Goal: Task Accomplishment & Management: Complete application form

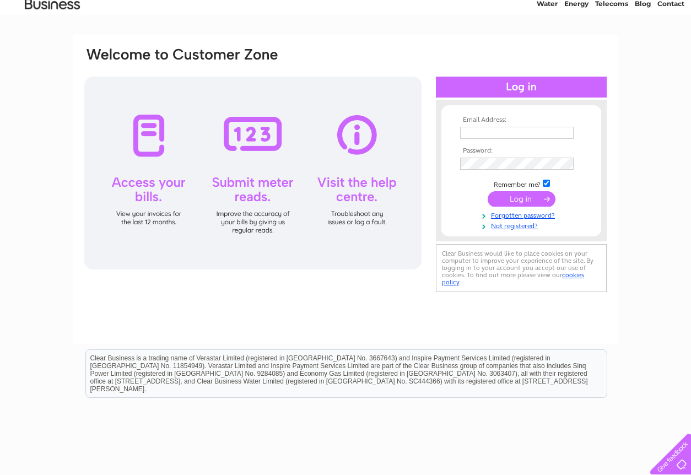
scroll to position [21, 0]
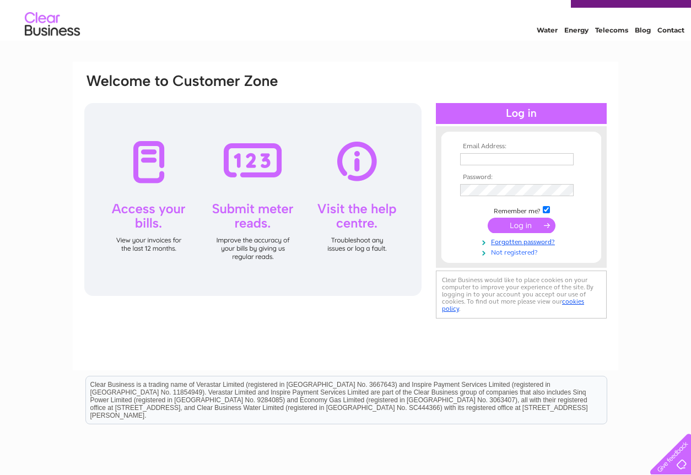
click at [513, 253] on link "Not registered?" at bounding box center [522, 251] width 125 height 10
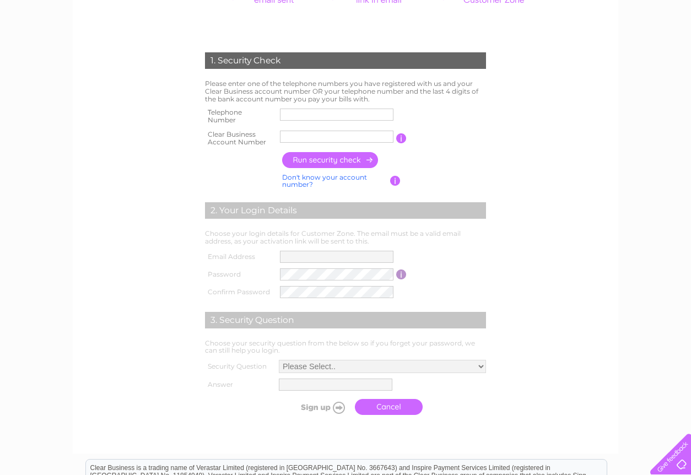
scroll to position [184, 0]
click at [284, 136] on input "text" at bounding box center [336, 136] width 115 height 13
type input "30317360"
click at [326, 159] on input "button" at bounding box center [330, 160] width 97 height 16
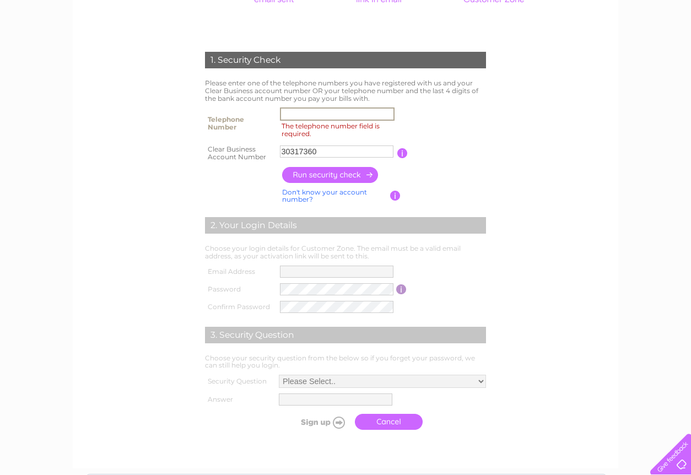
click at [292, 113] on input "The telephone number field is required." at bounding box center [337, 113] width 115 height 13
type input "07495708730"
click at [323, 175] on input "button" at bounding box center [330, 175] width 97 height 16
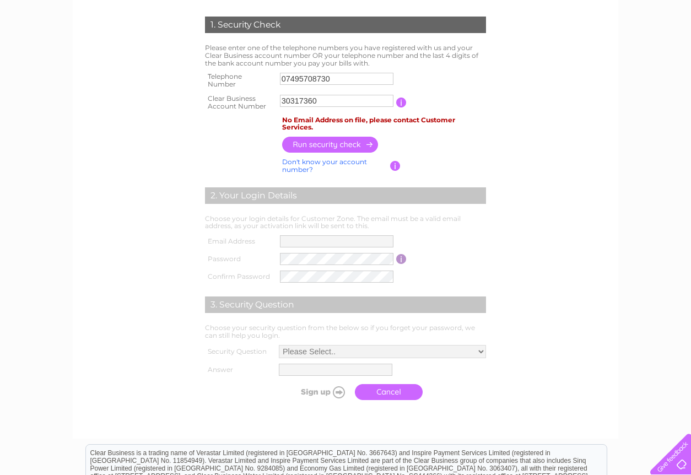
scroll to position [195, 0]
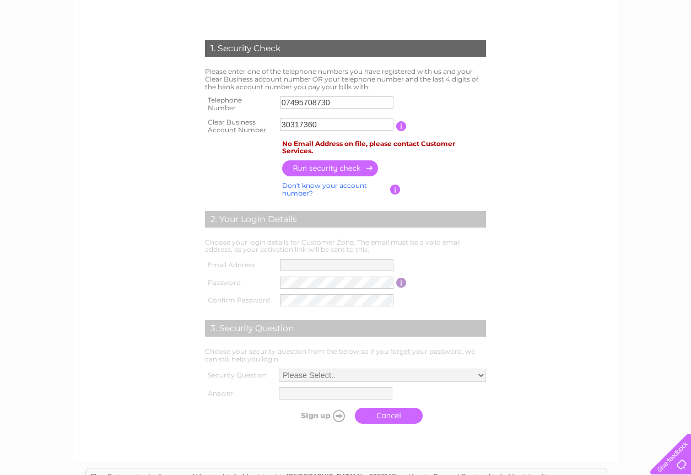
click at [397, 188] on input "button" at bounding box center [395, 190] width 10 height 10
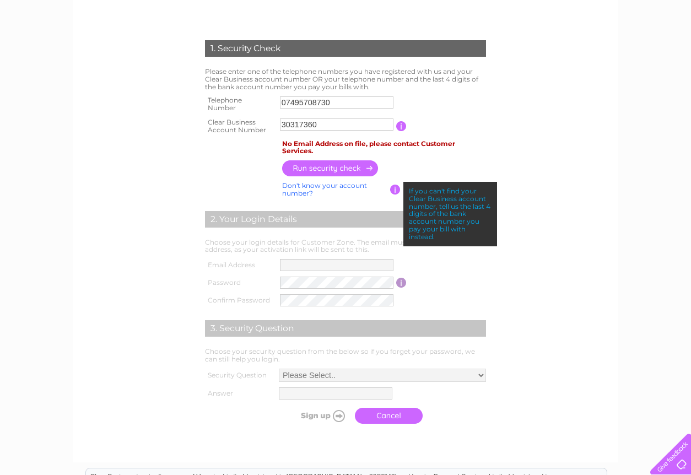
drag, startPoint x: 436, startPoint y: 239, endPoint x: 406, endPoint y: 180, distance: 66.1
click at [406, 180] on td "If you can't find your Clear Business account number, tell us the last 4 digits…" at bounding box center [445, 189] width 88 height 21
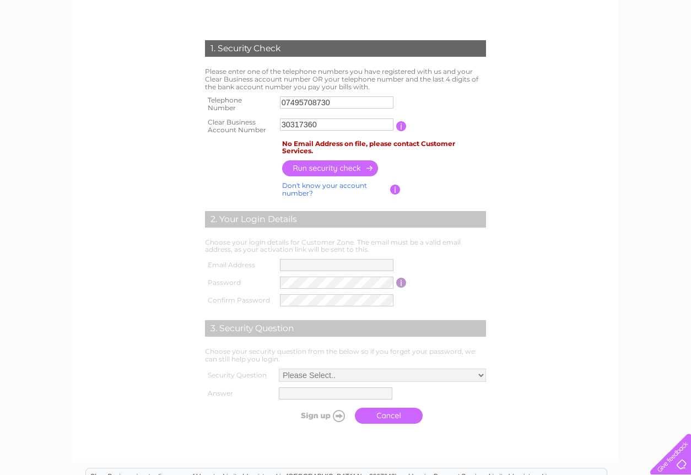
click at [134, 131] on form "1. Security Check Please enter one of the telephone numbers you have registered…" at bounding box center [345, 234] width 525 height 433
